Goal: Transaction & Acquisition: Purchase product/service

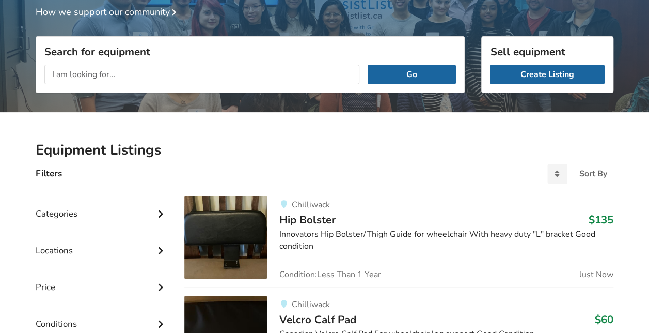
scroll to position [155, 0]
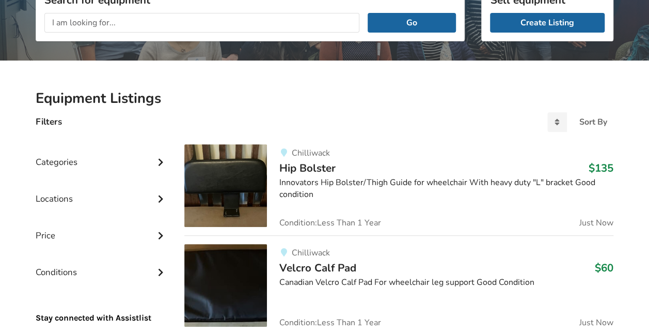
click at [163, 161] on icon at bounding box center [160, 160] width 10 height 9
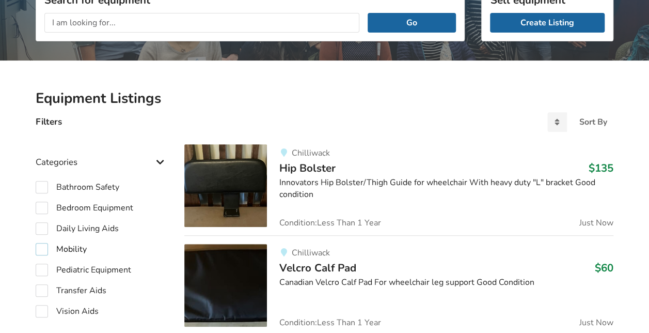
click at [39, 249] on label "Mobility" at bounding box center [61, 249] width 51 height 12
checkbox input "true"
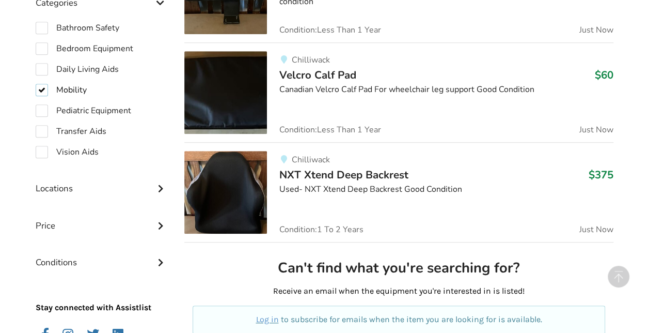
scroll to position [362, 0]
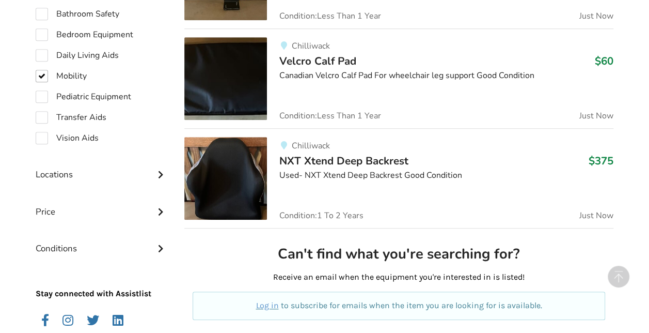
click at [160, 174] on icon at bounding box center [160, 173] width 10 height 9
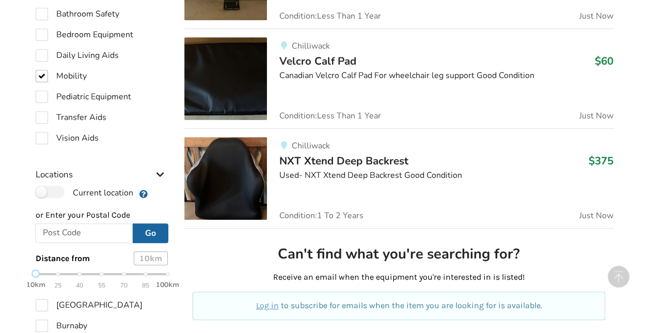
click at [157, 172] on icon at bounding box center [160, 173] width 10 height 9
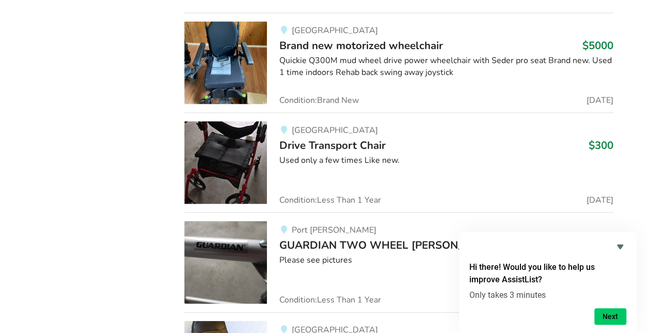
scroll to position [2958, 0]
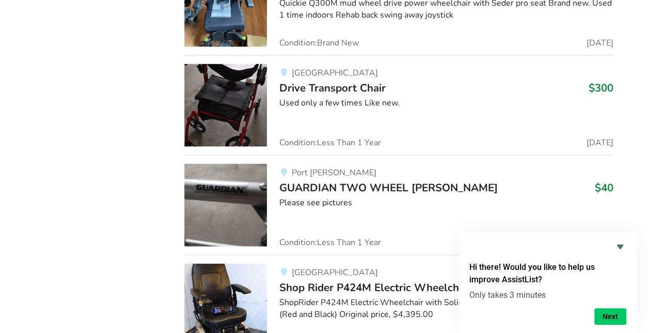
click at [351, 180] on span "GUARDIAN TWO WHEEL [PERSON_NAME]" at bounding box center [388, 187] width 218 height 14
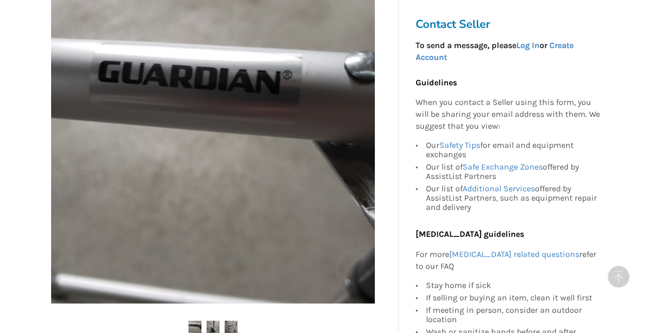
scroll to position [362, 0]
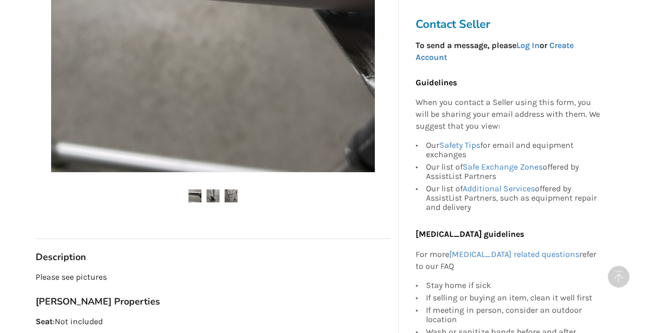
click at [234, 194] on img at bounding box center [231, 195] width 13 height 13
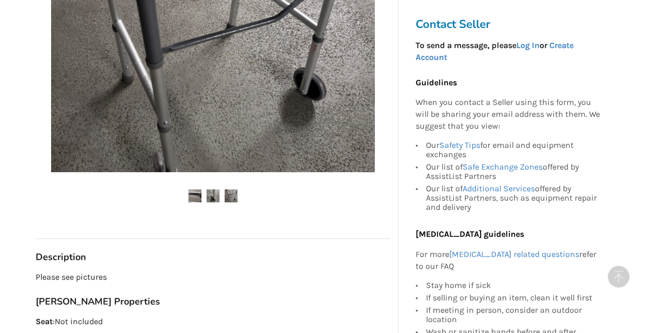
click at [213, 197] on img at bounding box center [213, 195] width 13 height 13
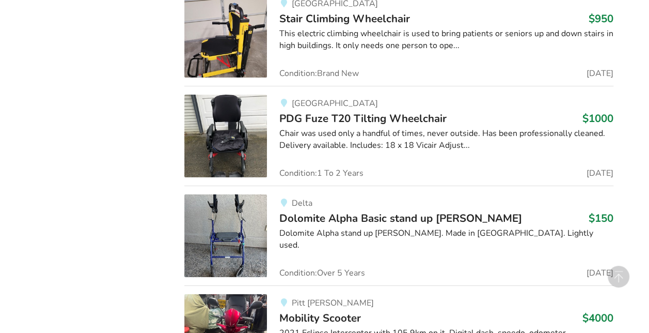
scroll to position [3630, 0]
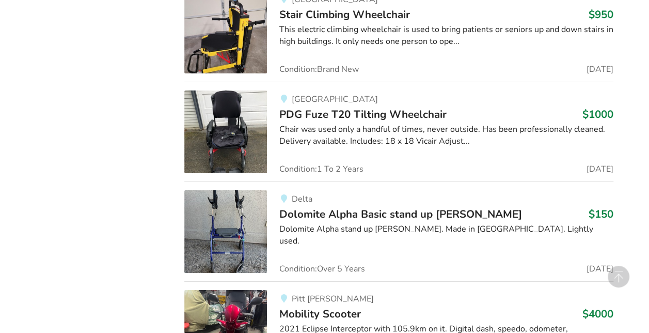
click at [383, 207] on span "Dolomite Alpha Basic stand up [PERSON_NAME]" at bounding box center [400, 214] width 243 height 14
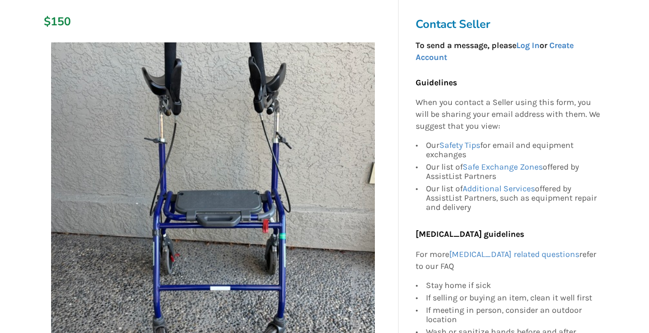
scroll to position [258, 0]
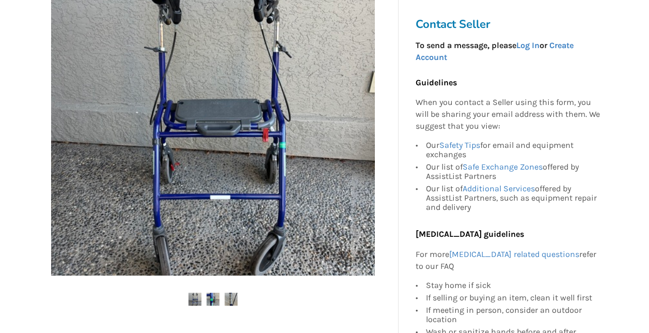
click at [193, 300] on img at bounding box center [195, 298] width 13 height 13
click at [219, 301] on ul at bounding box center [213, 299] width 355 height 14
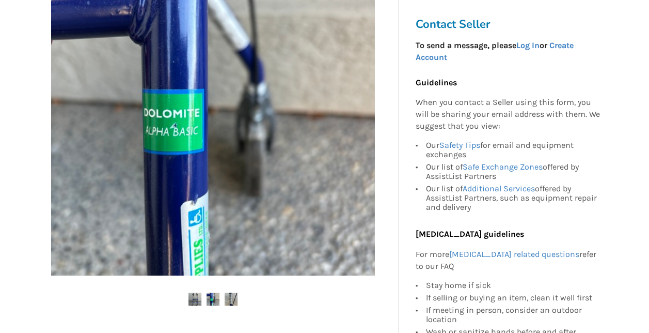
click at [229, 295] on img at bounding box center [231, 298] width 13 height 13
click at [214, 297] on img at bounding box center [213, 298] width 13 height 13
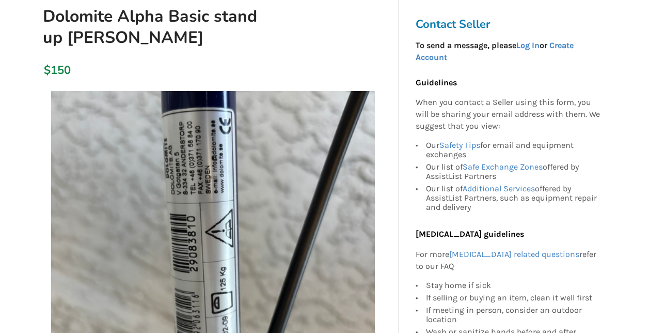
scroll to position [0, 0]
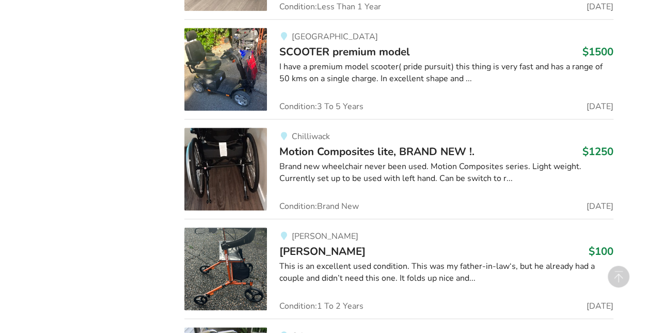
scroll to position [4338, 0]
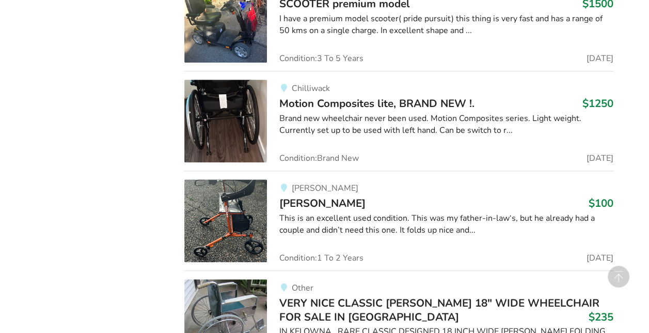
click at [336, 215] on div "This is an excellent used condition. This was my father-in-law‘s, but he alread…" at bounding box center [446, 224] width 334 height 24
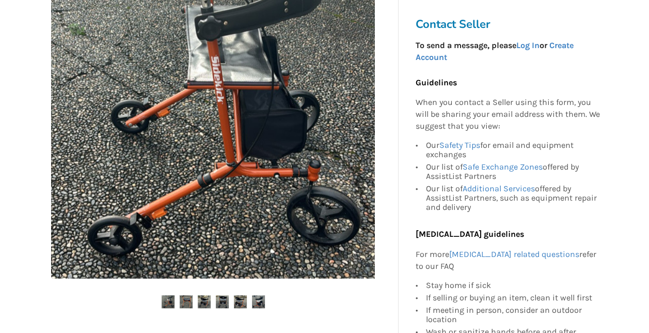
scroll to position [258, 0]
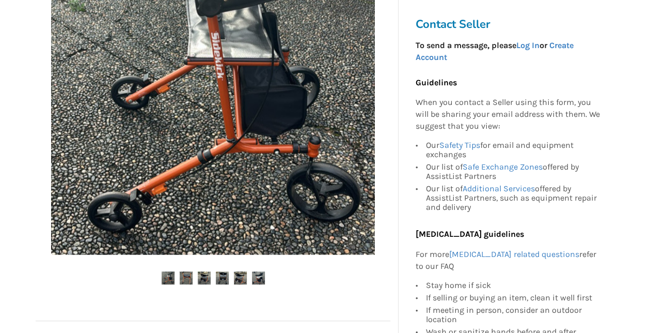
click at [190, 281] on img at bounding box center [186, 277] width 13 height 13
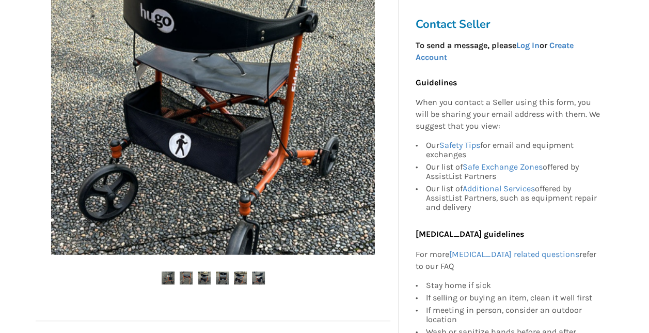
click at [209, 280] on img at bounding box center [204, 277] width 13 height 13
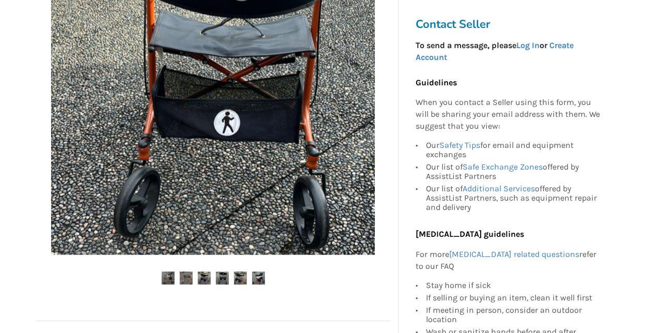
click at [225, 283] on img at bounding box center [222, 277] width 13 height 13
click at [241, 280] on img at bounding box center [240, 277] width 13 height 13
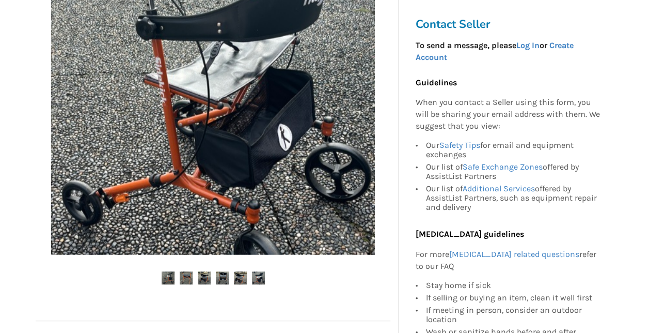
click at [261, 279] on img at bounding box center [258, 277] width 13 height 13
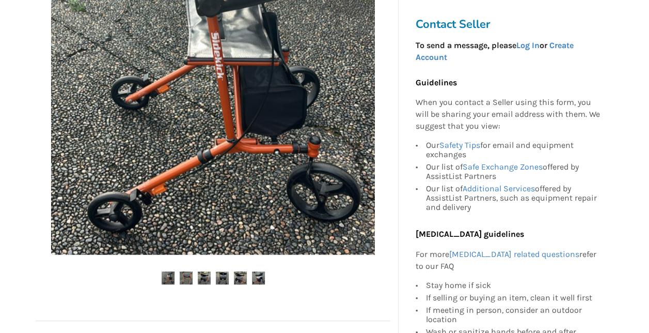
click at [170, 273] on img at bounding box center [168, 277] width 13 height 13
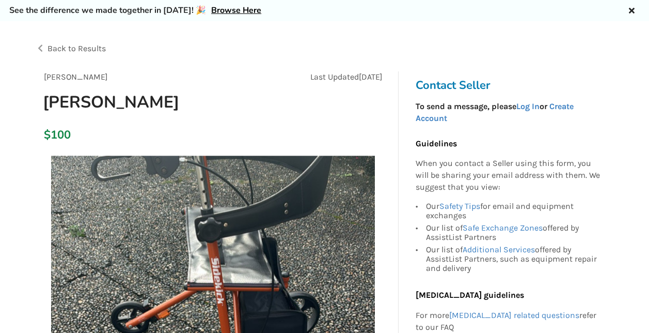
scroll to position [0, 0]
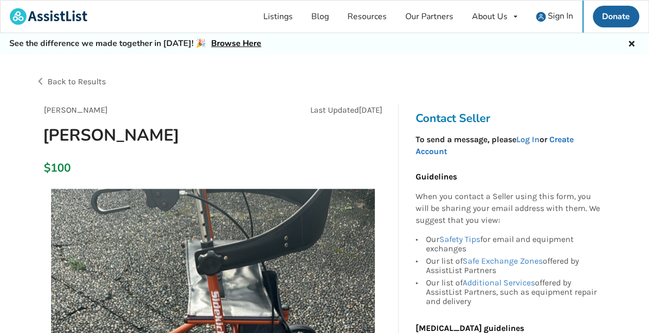
click at [438, 148] on link "Create Account" at bounding box center [494, 145] width 158 height 22
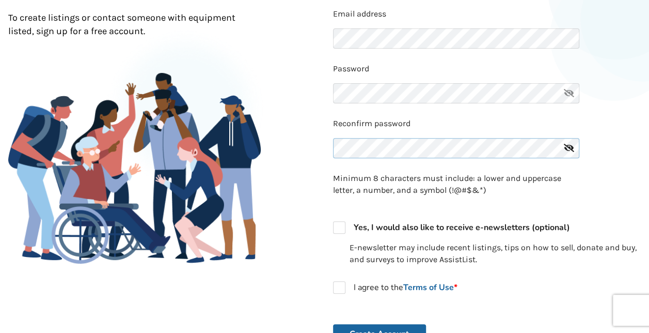
scroll to position [155, 0]
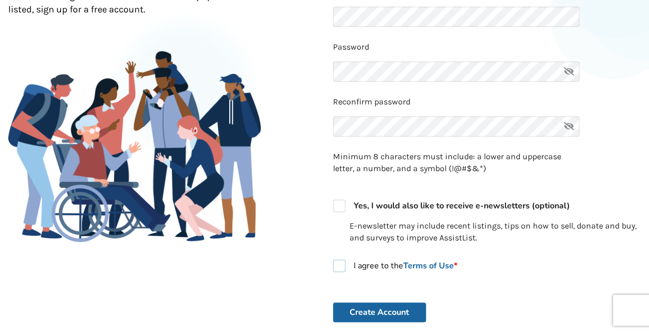
click at [333, 259] on label "I agree to the Terms of Use *" at bounding box center [395, 265] width 124 height 12
checkbox input "true"
click at [388, 317] on button "Create Account" at bounding box center [379, 312] width 93 height 20
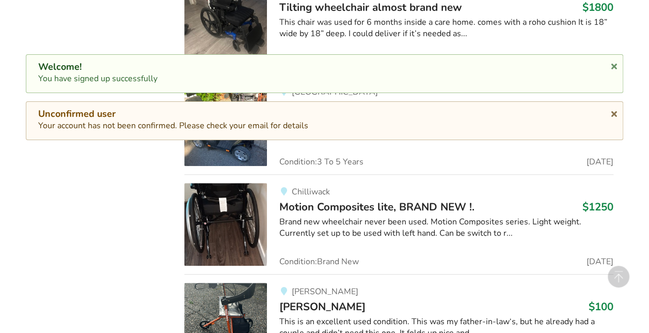
scroll to position [4338, 0]
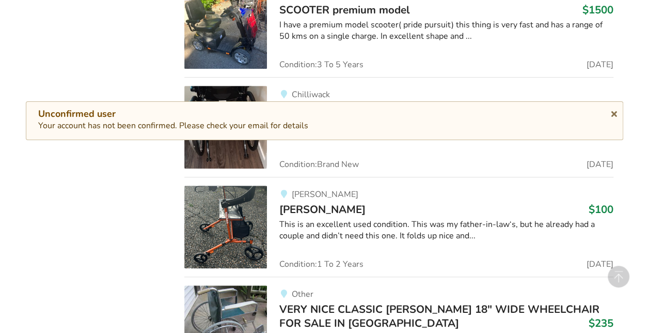
click at [311, 218] on div "This is an excellent used condition. This was my father-in-law‘s, but he alread…" at bounding box center [446, 230] width 334 height 24
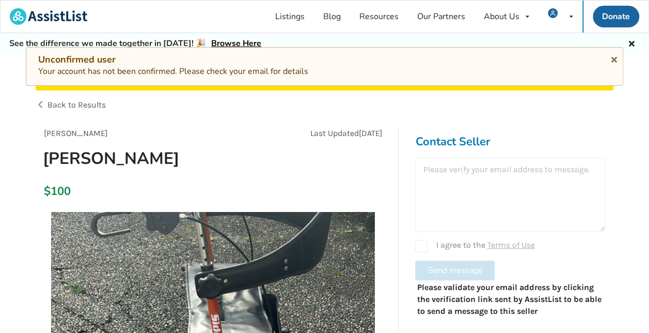
click at [456, 195] on div at bounding box center [510, 194] width 190 height 74
click at [450, 177] on div at bounding box center [510, 194] width 190 height 74
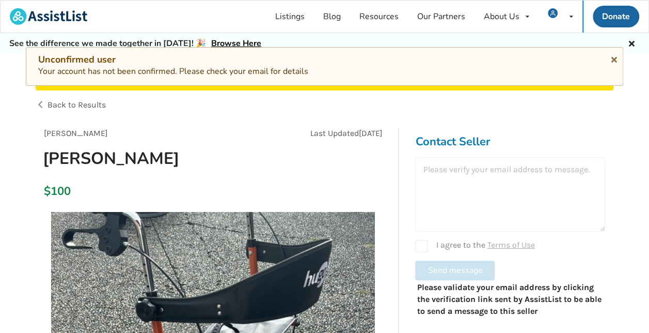
click at [471, 185] on div at bounding box center [510, 194] width 190 height 74
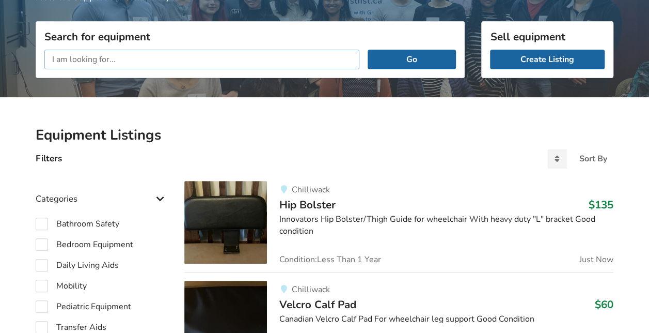
scroll to position [187, 0]
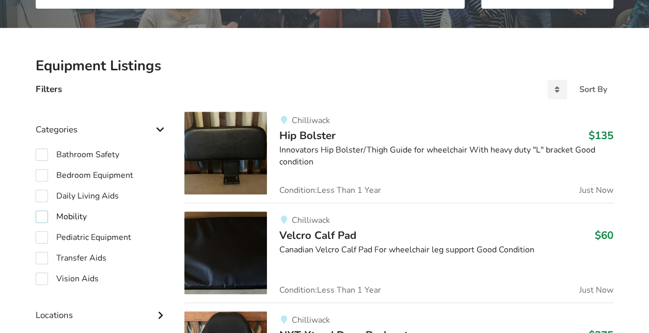
click at [38, 217] on label "Mobility" at bounding box center [61, 216] width 51 height 12
checkbox input "true"
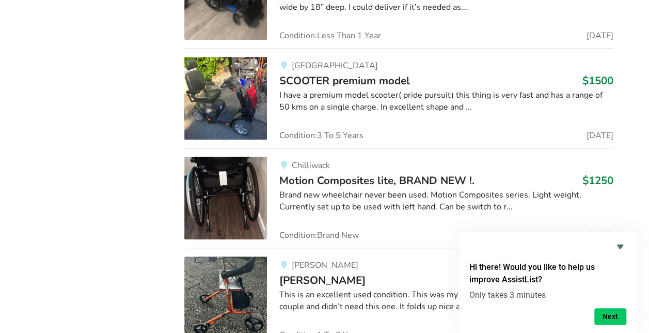
scroll to position [4359, 0]
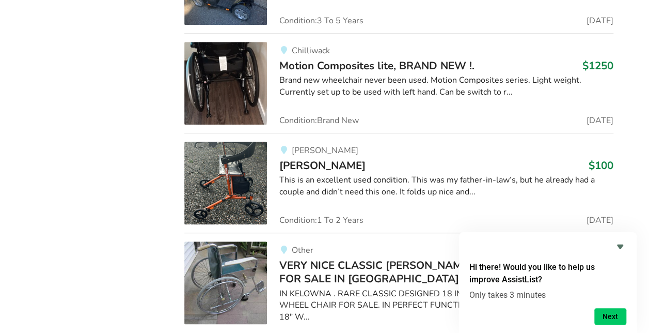
click at [344, 174] on div "This is an excellent used condition. This was my father-in-law‘s, but he alread…" at bounding box center [446, 186] width 334 height 24
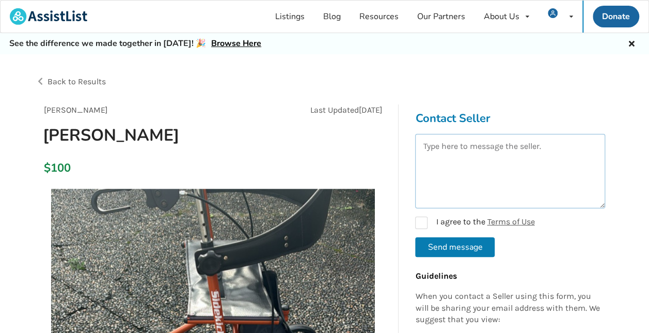
click at [434, 165] on textarea at bounding box center [510, 171] width 190 height 74
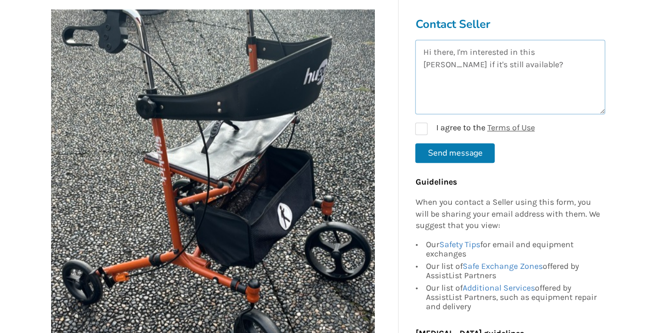
scroll to position [52, 0]
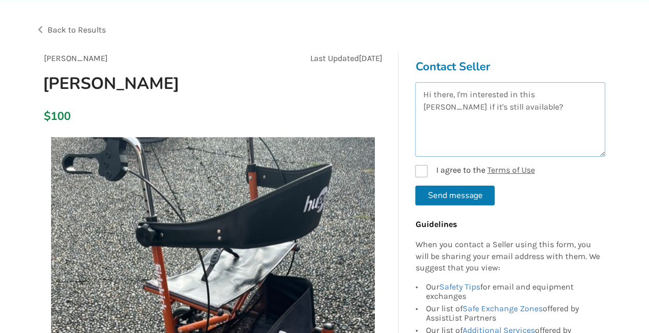
type textarea "Hi there, I'm interested in this [PERSON_NAME] if it's still available?"
click at [420, 169] on label "I agree to the Terms of Use" at bounding box center [474, 171] width 119 height 12
checkbox input "true"
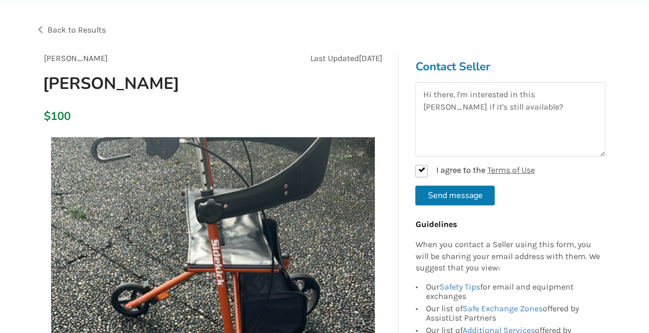
click at [465, 192] on button "Send message" at bounding box center [455, 195] width 80 height 20
checkbox input "false"
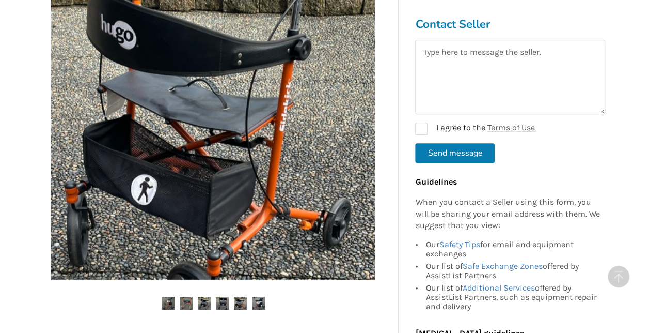
scroll to position [362, 0]
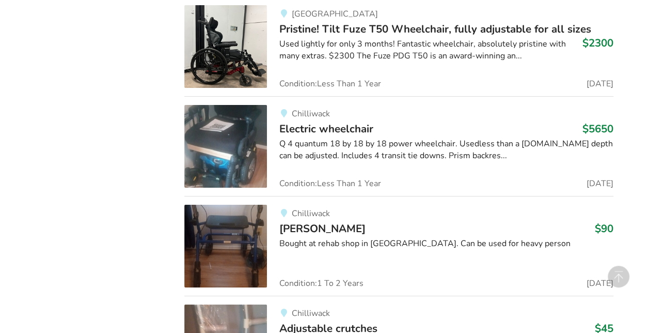
scroll to position [5753, 0]
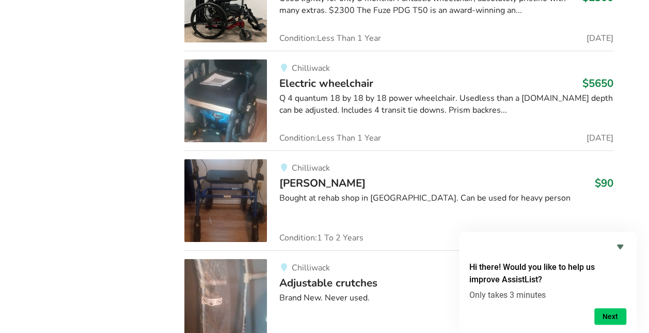
click at [291, 192] on div "Bought at rehab shop in [GEOGRAPHIC_DATA]. Can be used for heavy person" at bounding box center [446, 198] width 334 height 12
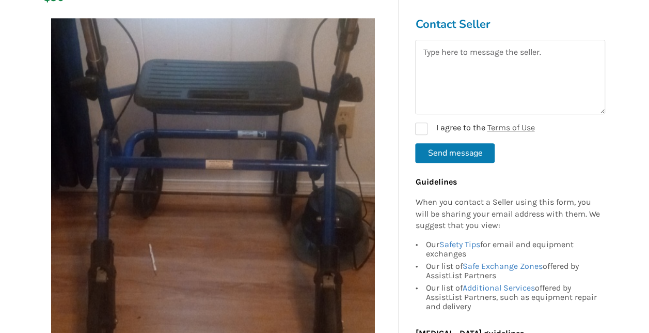
scroll to position [207, 0]
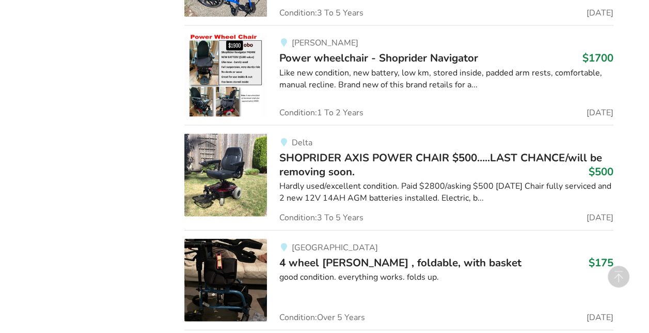
scroll to position [6880, 0]
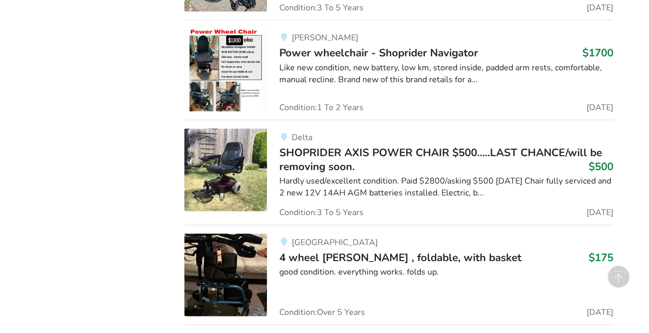
click at [312, 250] on span "4 wheel [PERSON_NAME] , foldable, with basket" at bounding box center [400, 257] width 242 height 14
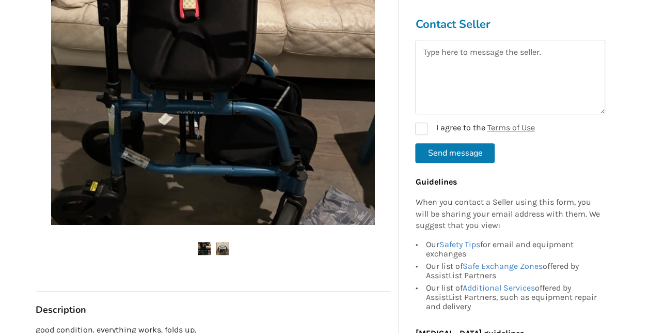
scroll to position [310, 0]
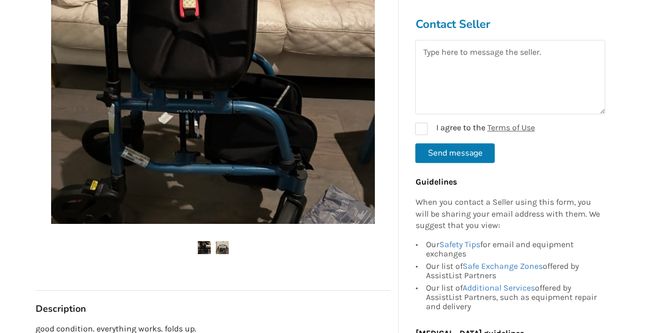
click at [222, 249] on img at bounding box center [222, 247] width 13 height 13
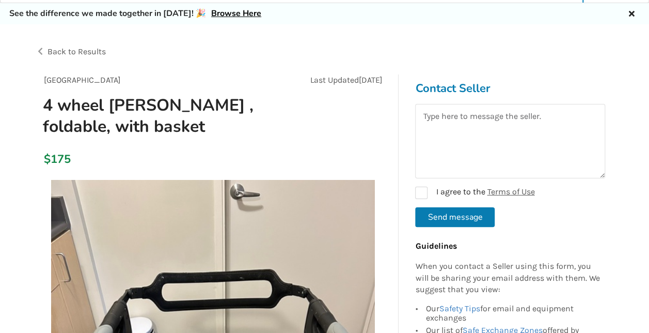
scroll to position [0, 0]
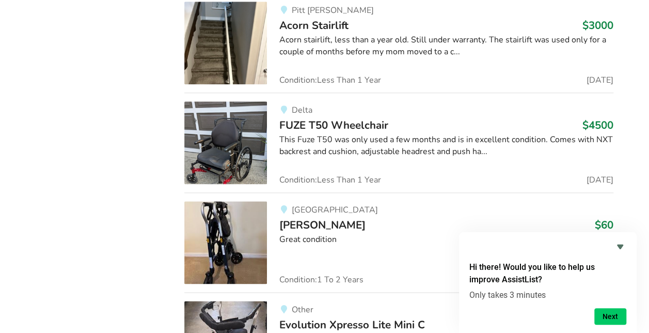
scroll to position [8429, 0]
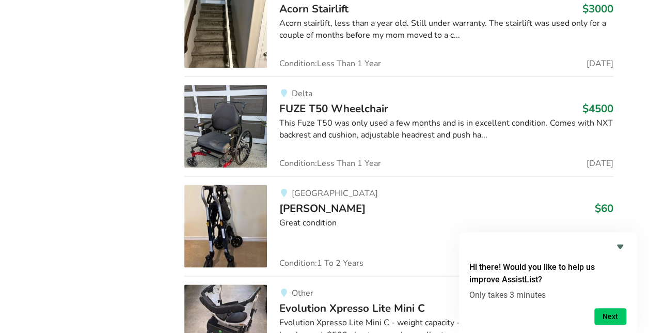
click at [241, 212] on img at bounding box center [225, 225] width 83 height 83
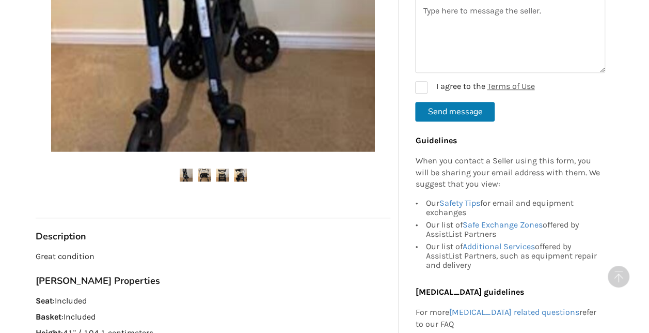
scroll to position [362, 0]
click at [201, 177] on img at bounding box center [204, 174] width 13 height 13
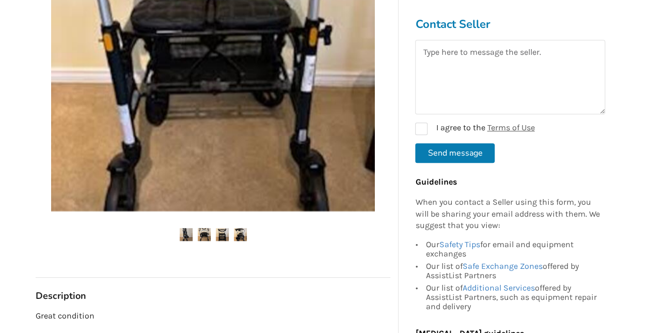
scroll to position [258, 0]
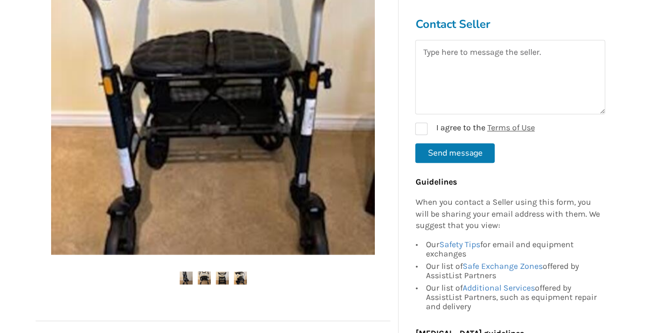
click at [223, 274] on img at bounding box center [222, 277] width 13 height 13
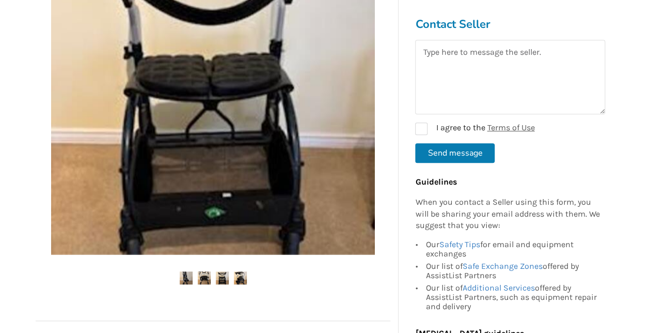
click at [245, 278] on img at bounding box center [240, 277] width 13 height 13
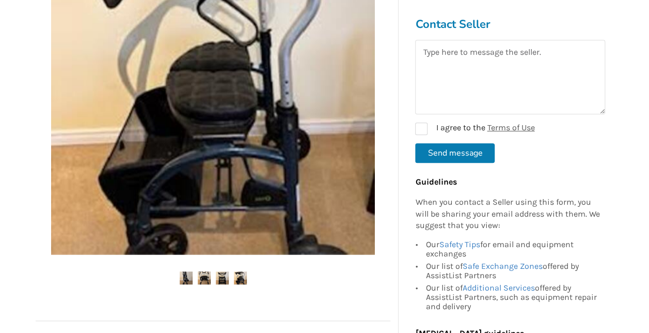
scroll to position [103, 0]
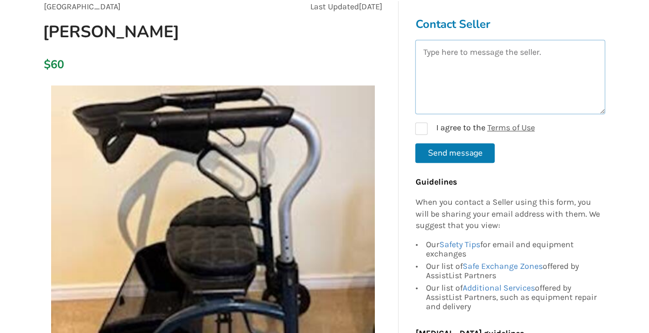
click at [438, 50] on textarea at bounding box center [510, 77] width 190 height 74
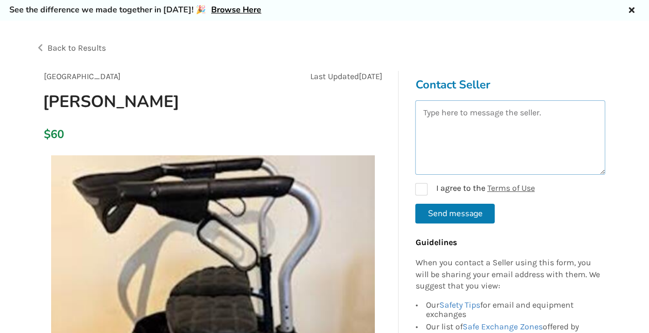
scroll to position [0, 0]
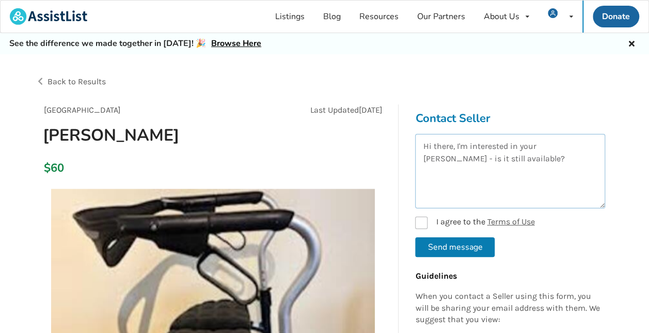
type textarea "Hi there, I'm interested in your [PERSON_NAME] - is it still available?"
click at [425, 223] on label "I agree to the Terms of Use" at bounding box center [474, 222] width 119 height 12
checkbox input "true"
click at [450, 246] on button "Send message" at bounding box center [455, 247] width 80 height 20
checkbox input "false"
